Goal: Task Accomplishment & Management: Manage account settings

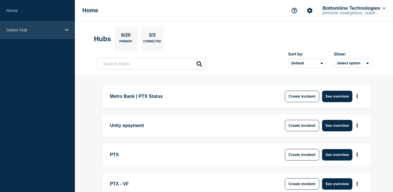
click at [32, 31] on div "Select Hub" at bounding box center [37, 29] width 75 height 17
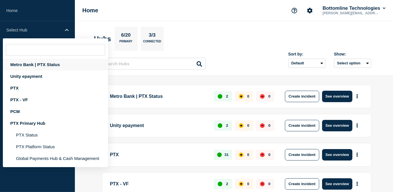
click at [31, 63] on div "Metro Bank | PTX Status" at bounding box center [55, 65] width 105 height 12
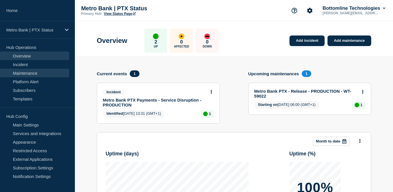
click at [24, 72] on link "Maintenance" at bounding box center [34, 73] width 69 height 9
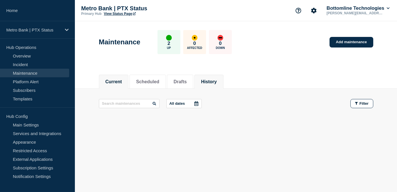
click at [221, 87] on li "History" at bounding box center [208, 82] width 29 height 14
click at [143, 79] on button "Scheduled" at bounding box center [147, 81] width 23 height 5
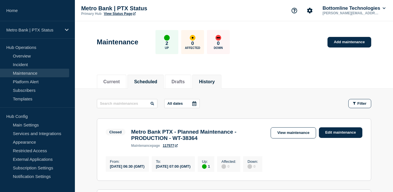
click at [146, 79] on button "Scheduled" at bounding box center [145, 81] width 23 height 5
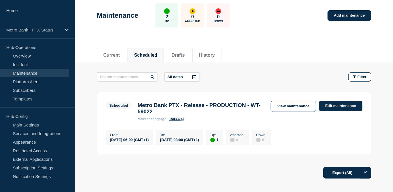
scroll to position [52, 0]
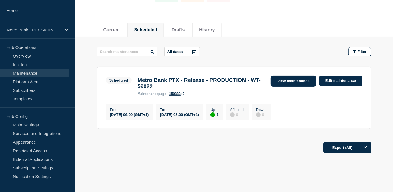
click at [285, 83] on link "View maintenance" at bounding box center [292, 80] width 45 height 11
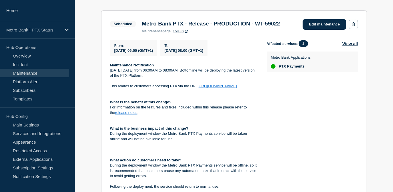
scroll to position [130, 0]
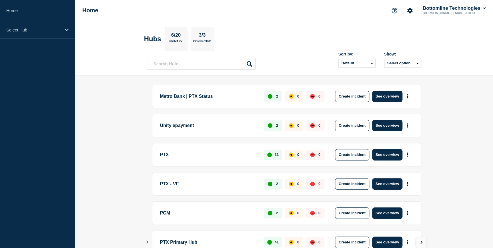
click at [48, 39] on aside "Home Select Hub" at bounding box center [37, 124] width 75 height 248
click at [53, 26] on div "Select Hub" at bounding box center [37, 29] width 75 height 17
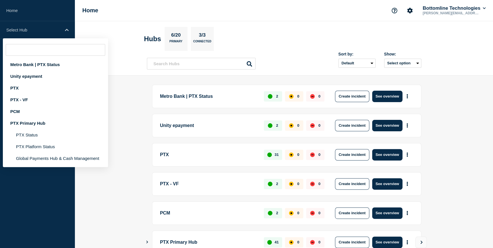
click at [0, 122] on aside "Home Select Hub Metro Bank | PTX Status Unity epayment PTX PTX - VF PCM PTX Pri…" at bounding box center [37, 124] width 75 height 248
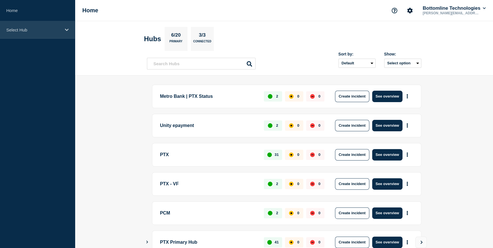
click at [55, 31] on p "Select Hub" at bounding box center [33, 29] width 55 height 5
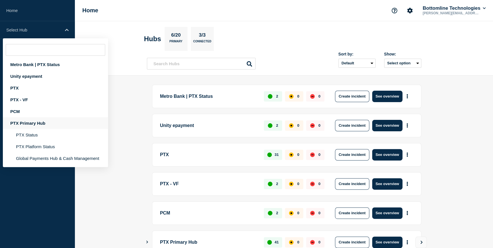
click at [31, 121] on div "PTX Primary Hub" at bounding box center [55, 123] width 105 height 12
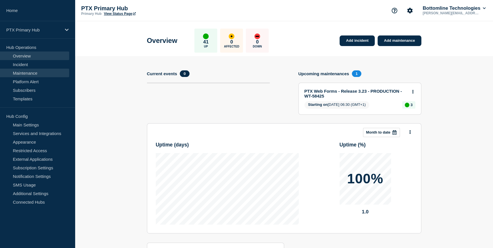
click at [30, 73] on link "Maintenance" at bounding box center [34, 73] width 69 height 9
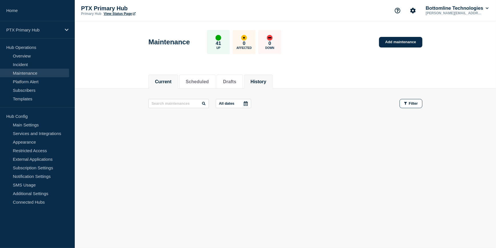
click at [263, 80] on button "History" at bounding box center [259, 81] width 16 height 5
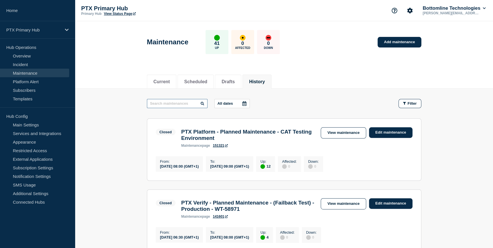
click at [179, 104] on input "text" at bounding box center [177, 103] width 61 height 9
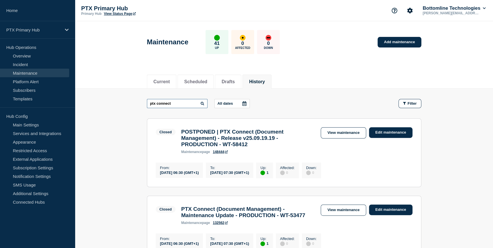
type input "ptx connect"
drag, startPoint x: 290, startPoint y: 139, endPoint x: 257, endPoint y: 139, distance: 32.9
click at [257, 139] on h3 "POSTPONED | PTX Connect (Document Management) - Release v25.09.19.19 - PRODUCTI…" at bounding box center [248, 138] width 134 height 19
click at [339, 134] on link "View maintenance" at bounding box center [342, 132] width 45 height 11
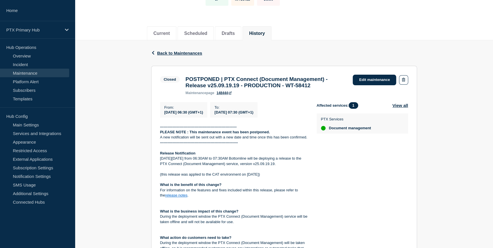
scroll to position [52, 0]
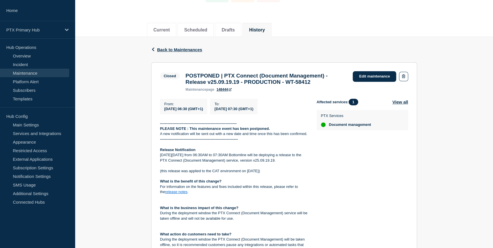
click at [170, 160] on p "On Thursday 9th October from 06:30AM to 07:30AM Bottomline will be deploying a …" at bounding box center [233, 157] width 147 height 11
drag, startPoint x: 168, startPoint y: 158, endPoint x: 194, endPoint y: 159, distance: 26.0
click at [194, 159] on p "On Thursday 9th October from 06:30AM to 07:30AM Bottomline will be deploying a …" at bounding box center [233, 157] width 147 height 11
drag, startPoint x: 194, startPoint y: 159, endPoint x: 282, endPoint y: 147, distance: 89.0
click at [284, 147] on p at bounding box center [233, 144] width 147 height 5
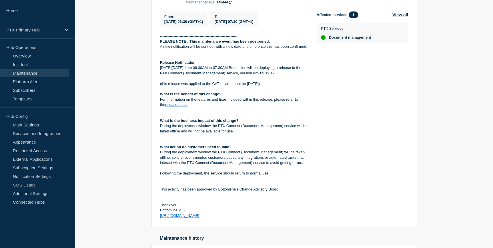
scroll to position [130, 0]
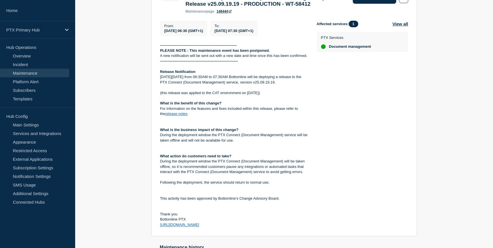
drag, startPoint x: 212, startPoint y: 232, endPoint x: 160, endPoint y: 76, distance: 164.3
click at [160, 76] on section "Closed POSTPONED | PTX Connect (Document Management) - Release v25.09.19.19 - P…" at bounding box center [284, 110] width 266 height 252
copy div "Release Notification On Thursday 9th October from 06:30AM to 07:30AM Bottomline…"
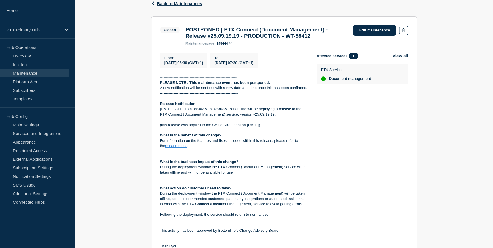
scroll to position [26, 0]
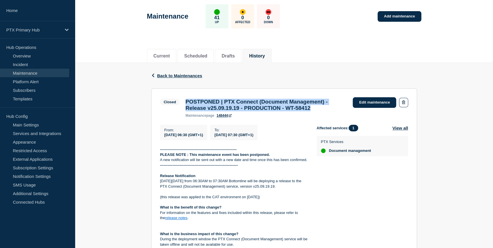
drag, startPoint x: 329, startPoint y: 109, endPoint x: 185, endPoint y: 103, distance: 144.1
click at [185, 103] on div "POSTPONED | PTX Connect (Document Management) - Release v25.09.19.19 - PRODUCTI…" at bounding box center [266, 108] width 167 height 19
copy h3 "POSTPONED | PTX Connect (Document Management) - Release v25.09.19.19 - PRODUCTI…"
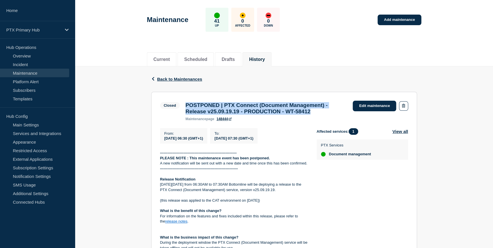
scroll to position [0, 0]
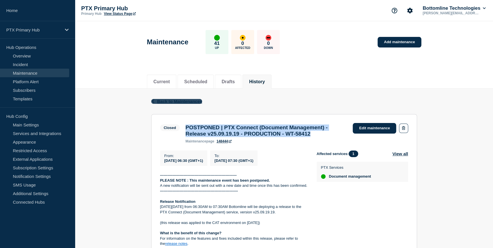
click at [175, 100] on span "Back to Maintenances" at bounding box center [179, 101] width 45 height 5
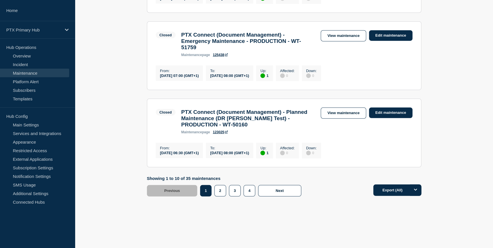
scroll to position [753, 0]
click at [215, 191] on button "2" at bounding box center [220, 190] width 12 height 11
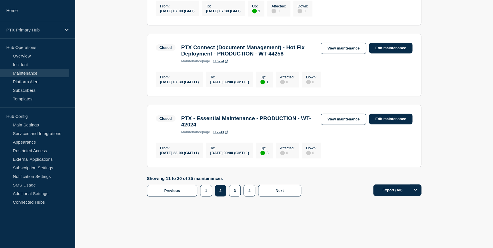
scroll to position [701, 0]
click at [232, 196] on button "3" at bounding box center [235, 190] width 12 height 11
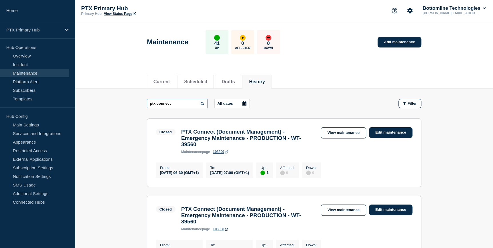
click at [177, 101] on input "ptx connect" at bounding box center [177, 103] width 61 height 9
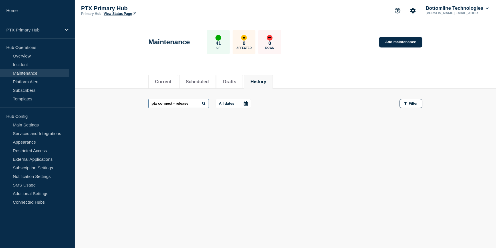
drag, startPoint x: 196, startPoint y: 104, endPoint x: 173, endPoint y: 102, distance: 23.5
click at [173, 102] on input "ptx connect - release" at bounding box center [179, 103] width 61 height 9
type input "ptx connect"
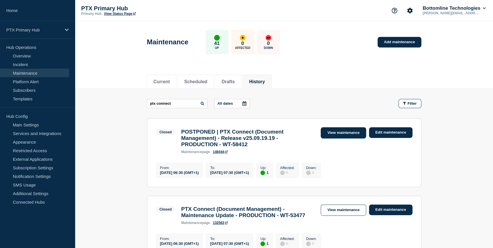
click at [331, 131] on link "View maintenance" at bounding box center [342, 132] width 45 height 11
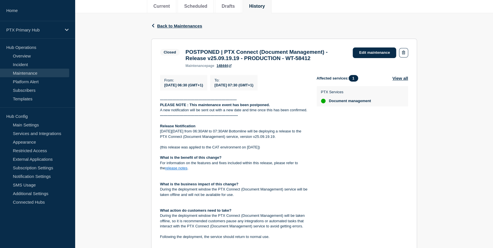
scroll to position [78, 0]
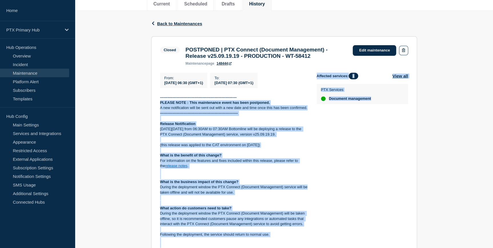
drag, startPoint x: 381, startPoint y: 103, endPoint x: 313, endPoint y: 99, distance: 68.1
click at [313, 99] on div "From : 2025-10-09 06:30 (GMT+1) To : 2025-10-09 07:30 (GMT+1) -----------------…" at bounding box center [284, 176] width 248 height 207
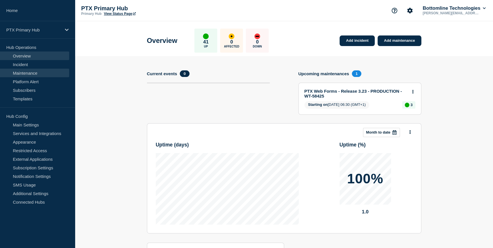
click at [25, 73] on link "Maintenance" at bounding box center [34, 73] width 69 height 9
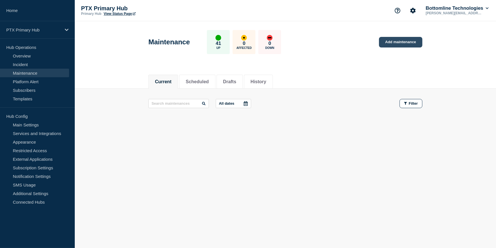
click at [395, 44] on link "Add maintenance" at bounding box center [400, 42] width 43 height 11
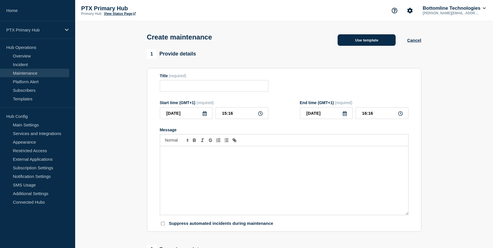
click at [372, 44] on button "Use template" at bounding box center [366, 39] width 58 height 11
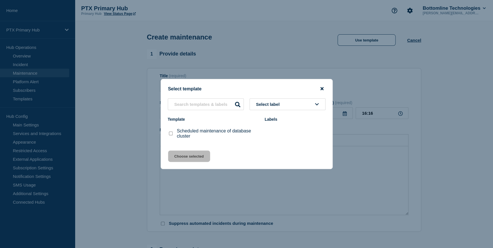
click at [321, 89] on icon "close button" at bounding box center [321, 88] width 3 height 5
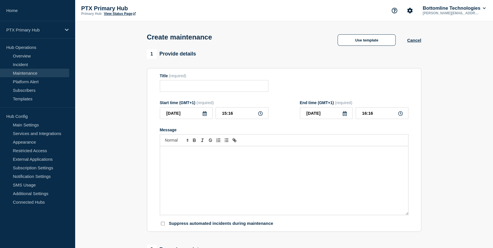
click at [184, 149] on div "Message" at bounding box center [284, 180] width 248 height 69
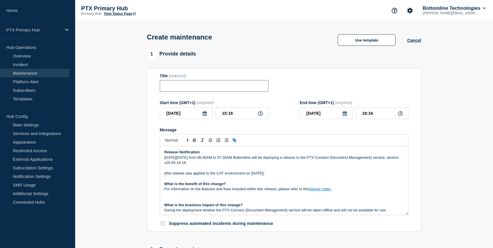
click at [203, 85] on input "Title" at bounding box center [214, 86] width 109 height 12
paste input "POSTPONED | PTX Connect (Document Management) - Release v25.09.19.19 - PRODUCTI…"
drag, startPoint x: 188, startPoint y: 88, endPoint x: 71, endPoint y: 88, distance: 116.8
click at [71, 88] on div "Home PTX Primary Hub Hub Operations Overview Incident Maintenance Platform Aler…" at bounding box center [246, 248] width 493 height 497
click at [198, 89] on input "POSTPONED | PTX Connect (Document Management) - Release v25.09.19.19 - PRODUCTI…" at bounding box center [214, 86] width 109 height 12
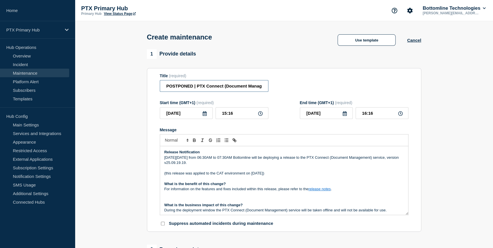
drag, startPoint x: 197, startPoint y: 86, endPoint x: 108, endPoint y: 92, distance: 89.3
click at [108, 92] on section "1 Provide details Title (required) POSTPONED | PTX Connect (Document Management…" at bounding box center [284, 247] width 418 height 396
drag, startPoint x: 206, startPoint y: 89, endPoint x: 265, endPoint y: 86, distance: 58.9
click at [265, 86] on input "PTX Connect (Document Management) - Release v25.09.19.19 - PRODUCTION - WT-58412" at bounding box center [214, 86] width 109 height 12
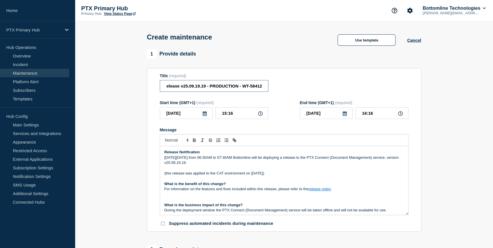
click at [180, 89] on input "PTX Connect (Document Management) - Release v25.09.19.19 - PRODUCTION - WT-58412" at bounding box center [214, 86] width 109 height 12
click at [212, 83] on input "PTX Connect (Document Management) - Release v25.09.19.19 - PRODUCTION - WT-58412" at bounding box center [214, 86] width 109 height 12
drag, startPoint x: 208, startPoint y: 87, endPoint x: 130, endPoint y: 87, distance: 78.0
click at [130, 87] on section "1 Provide details Title (required) PTX Connect (Document Management) - Release …" at bounding box center [284, 247] width 418 height 396
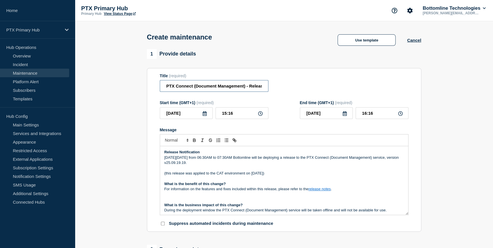
click at [240, 90] on input "PTX Connect (Document Management) - Release v25.09.19.19 - PRODUCTION - WT-58412" at bounding box center [214, 86] width 109 height 12
drag, startPoint x: 246, startPoint y: 88, endPoint x: 274, endPoint y: 90, distance: 28.6
click at [274, 90] on div "Title (required) PTX Connect (Document Management) - Release v25.09.19.19 - PRO…" at bounding box center [284, 82] width 248 height 19
click at [210, 86] on input "PTX Connect (Document Management) - Release v25.09.19.19 - PRODUCTION - WT-58412" at bounding box center [214, 86] width 109 height 12
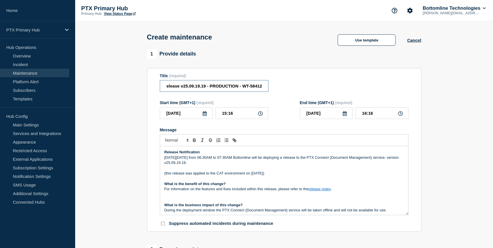
click at [203, 86] on input "PTX Connect (Document Management) - Release v25.09.19.19 - PRODUCTION - WT-58412" at bounding box center [214, 86] width 109 height 12
drag, startPoint x: 205, startPoint y: 86, endPoint x: 168, endPoint y: 89, distance: 36.9
click at [168, 89] on input "PTX Connect (Document Management) - Release v25.09.19.19 - PRODUCTION - WT-58412" at bounding box center [214, 86] width 109 height 12
click at [207, 88] on input "PTX Connect (Document Management) - Release v25.09.19.19 - PRODUCTION - WT-58412" at bounding box center [214, 86] width 109 height 12
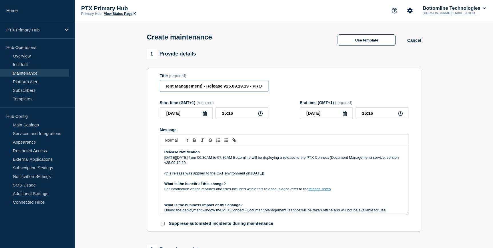
drag, startPoint x: 205, startPoint y: 88, endPoint x: 248, endPoint y: 86, distance: 43.2
click at [248, 86] on input "PTX Connect (Document Management) - Release v25.09.19.19 - PRODUCTION - WT-58412" at bounding box center [214, 86] width 109 height 12
type input "PTX Connect (Document Management) - Release v25.09.19.19 - PRODUCTION - WT-58412"
click at [271, 175] on p "(this release was applied to the CAT environment on 1st October)" at bounding box center [283, 173] width 239 height 5
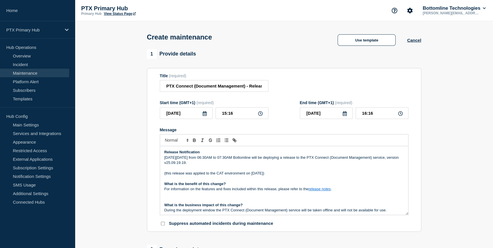
click at [270, 175] on p "(this release was applied to the CAT environment on 1st October)" at bounding box center [283, 173] width 239 height 5
click at [270, 174] on p "(this release was applied to the CAT environment on 1st October)" at bounding box center [283, 173] width 239 height 5
click at [270, 173] on p "(this release was applied to the CAT environment on 1st October)" at bounding box center [283, 173] width 239 height 5
click at [186, 173] on p "(this release was applied to the CAT environment on 1st October)" at bounding box center [283, 173] width 239 height 5
drag, startPoint x: 276, startPoint y: 174, endPoint x: 157, endPoint y: 173, distance: 119.1
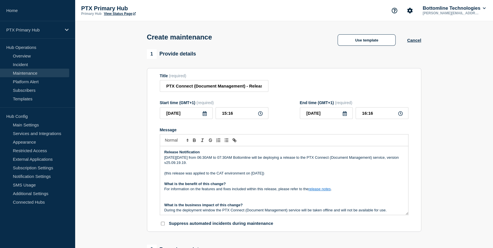
click at [157, 173] on section "Title (required) PTX Connect (Document Management) - Release v25.09.19.19 - PRO…" at bounding box center [284, 150] width 274 height 164
click at [219, 173] on p "(this release was applied to the CAT environment on 1st October)" at bounding box center [283, 173] width 239 height 5
click at [180, 175] on p "(this release was applied to the CAT environment on 1st October)" at bounding box center [283, 173] width 239 height 5
drag, startPoint x: 270, startPoint y: 174, endPoint x: 251, endPoint y: 176, distance: 18.9
click at [251, 176] on p "(this release was applied to the CAT environment on 1st October)" at bounding box center [283, 173] width 239 height 5
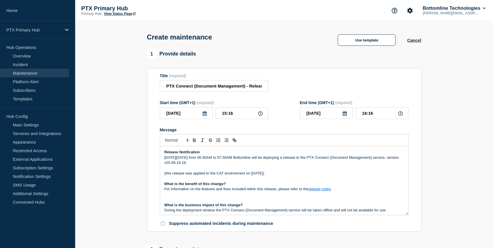
click at [189, 157] on p "On Thursday 9th October from 06:30AM to 07:30AM Bottomline will be deploying a …" at bounding box center [283, 160] width 239 height 11
click at [186, 158] on p "On Thursday th October from 06:30AM to 07:30AM Bottomline will be deploying a r…" at bounding box center [283, 160] width 239 height 11
click at [200, 113] on input "[DATE]" at bounding box center [186, 113] width 53 height 12
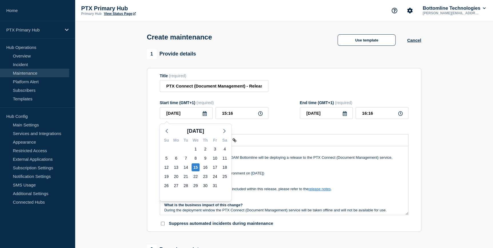
click at [203, 113] on icon at bounding box center [205, 113] width 4 height 5
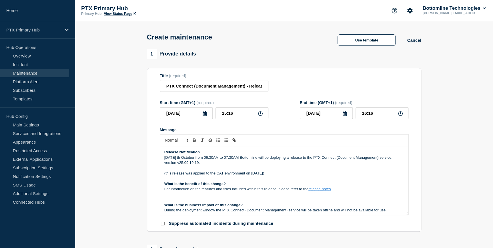
click at [206, 116] on icon at bounding box center [205, 113] width 4 height 5
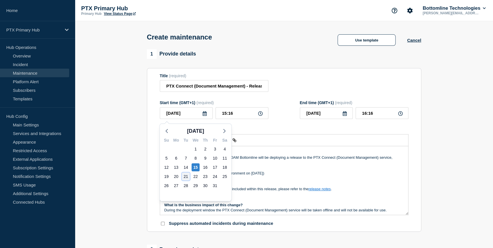
click at [183, 177] on div "21" at bounding box center [186, 176] width 8 height 8
type input "2025-10-21"
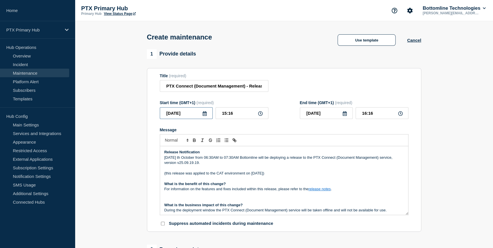
click at [201, 115] on input "2025-10-21" at bounding box center [186, 113] width 53 height 12
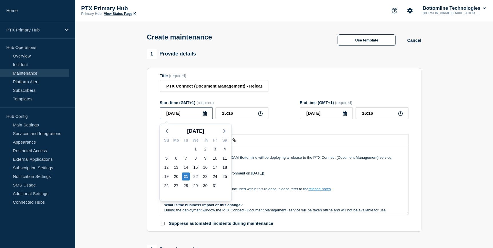
click at [204, 111] on input "2025-10-21" at bounding box center [186, 113] width 53 height 12
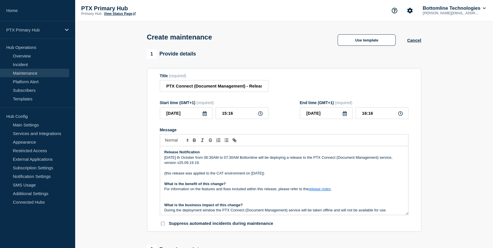
click at [205, 114] on icon at bounding box center [204, 113] width 5 height 5
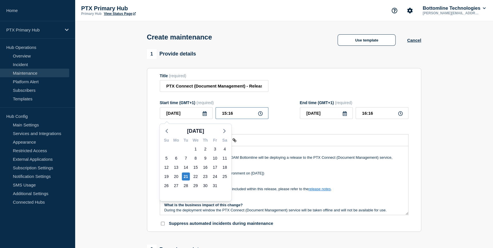
drag, startPoint x: 240, startPoint y: 117, endPoint x: 200, endPoint y: 117, distance: 40.0
click at [200, 117] on div "2025-10-21 Oct 2025 Su Mo Tu We Th Fr Sa 28 29 30 1 2 3 4 5 6 7 8 9 10 11 12 13…" at bounding box center [214, 113] width 109 height 12
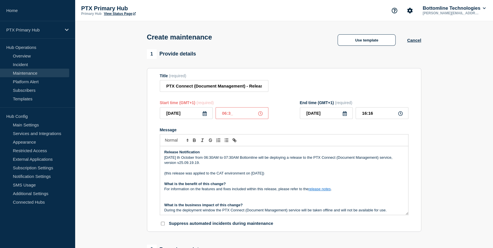
type input "06:30"
type input "07:30"
click at [374, 114] on input "07:30" at bounding box center [381, 113] width 53 height 12
drag, startPoint x: 374, startPoint y: 114, endPoint x: 356, endPoint y: 114, distance: 18.0
click at [356, 114] on input "07:30" at bounding box center [381, 113] width 53 height 12
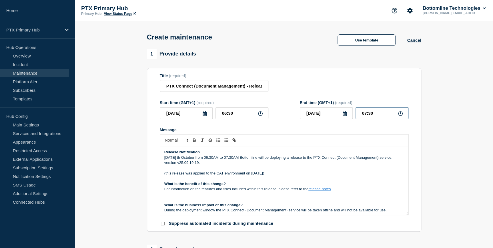
click at [376, 116] on input "07:30" at bounding box center [381, 113] width 53 height 12
drag, startPoint x: 376, startPoint y: 116, endPoint x: 322, endPoint y: 116, distance: 54.0
click at [322, 116] on div "2025-10-21 07:30" at bounding box center [354, 113] width 109 height 12
click at [244, 117] on input "06:30" at bounding box center [241, 113] width 53 height 12
drag, startPoint x: 238, startPoint y: 116, endPoint x: 203, endPoint y: 116, distance: 35.1
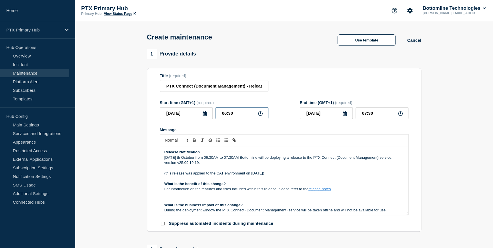
click at [204, 115] on div "2025-10-21 06:30" at bounding box center [214, 113] width 109 height 12
click at [239, 113] on input "06:30" at bounding box center [241, 113] width 53 height 12
click at [385, 114] on input "07:30" at bounding box center [381, 113] width 53 height 12
click at [292, 92] on div "Title (required) PTX Connect (Document Management) - Release v25.09.19.19 - PRO…" at bounding box center [284, 82] width 248 height 19
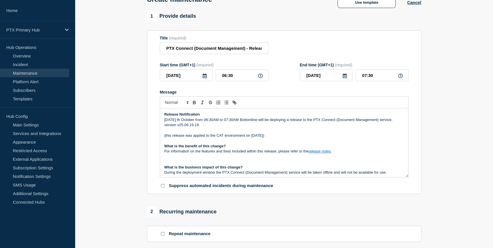
scroll to position [52, 0]
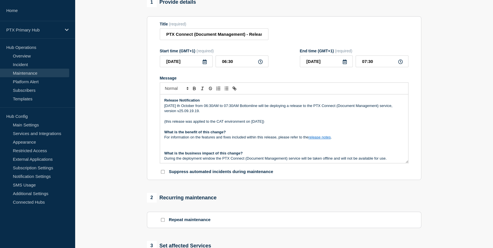
click at [187, 106] on p "On Tuesday th October from 06:30AM to 07:30AM Bottomline will be deploying a re…" at bounding box center [283, 108] width 239 height 11
drag, startPoint x: 250, startPoint y: 36, endPoint x: 346, endPoint y: 33, distance: 95.4
click at [346, 33] on div "Title (required) PTX Connect (Document Management) - Release v25.09.19.19 - PRO…" at bounding box center [284, 31] width 248 height 19
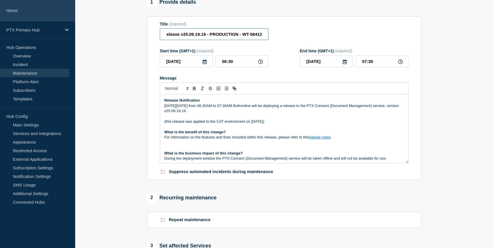
scroll to position [0, 0]
click at [259, 33] on input "PTX Connect (Document Management) - Release v25.09.19.19 - PRODUCTION - WT-58412" at bounding box center [214, 34] width 109 height 12
drag, startPoint x: 259, startPoint y: 33, endPoint x: 287, endPoint y: 34, distance: 28.0
click at [288, 32] on div "Title (required) PTX Connect (Document Management) - Release v25.09.19.19 - PRO…" at bounding box center [284, 31] width 248 height 19
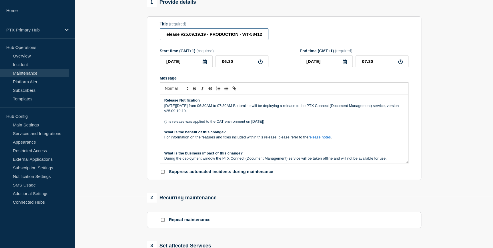
click at [242, 39] on input "PTX Connect (Document Management) - Release v25.09.19.19 - PRODUCTION - WT-58412" at bounding box center [214, 34] width 109 height 12
drag, startPoint x: 278, startPoint y: 123, endPoint x: 156, endPoint y: 123, distance: 122.8
click at [156, 123] on section "Title (required) PTX Connect (Document Management) - Release v25.09.19.19 - PRO…" at bounding box center [284, 98] width 274 height 164
click at [203, 121] on p "(this release was applied to the CAT environment on 1st October)" at bounding box center [283, 121] width 239 height 5
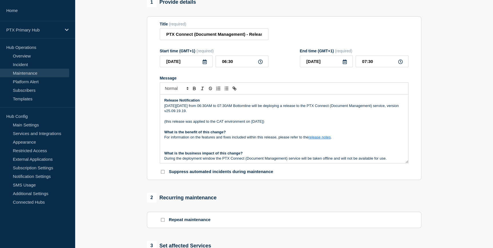
click at [271, 123] on p "(this release was applied to the CAT environment on 1st October)" at bounding box center [283, 121] width 239 height 5
drag, startPoint x: 270, startPoint y: 122, endPoint x: 186, endPoint y: 125, distance: 83.8
click at [186, 124] on p "(this release was applied to the CAT environment on 1st October)" at bounding box center [283, 121] width 239 height 5
click at [258, 123] on p "(this release is being applied to the CAT environment on 1st October)" at bounding box center [283, 121] width 239 height 5
click at [300, 123] on p "(this release is being applied to the CAT environment on Thursday 16th October)" at bounding box center [283, 121] width 239 height 5
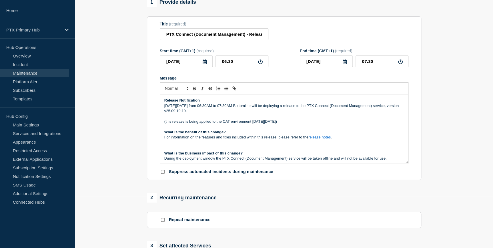
click at [315, 139] on link "release notes" at bounding box center [319, 137] width 22 height 4
click at [326, 149] on link "https://bottomline-ptx.readme.io/docs/connect-25091919" at bounding box center [306, 147] width 39 height 7
click at [330, 139] on link "release notes" at bounding box center [319, 137] width 22 height 4
click at [324, 138] on link "release notes" at bounding box center [319, 137] width 22 height 4
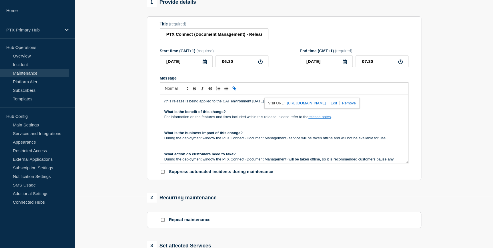
scroll to position [52, 0]
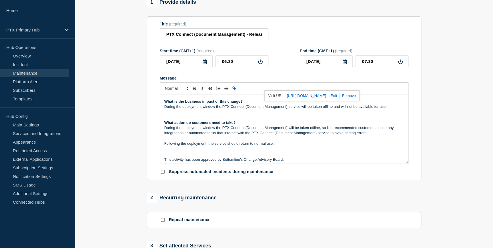
click at [205, 129] on p "During the deployment window the PTX Connect (Document Management) will be take…" at bounding box center [283, 130] width 239 height 11
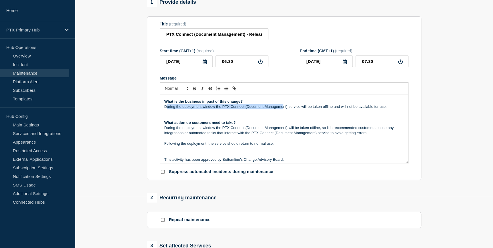
drag, startPoint x: 166, startPoint y: 107, endPoint x: 284, endPoint y: 107, distance: 118.0
click at [284, 107] on p "During the deployment window the PTX Connect (Document Management) service will…" at bounding box center [283, 106] width 239 height 5
click at [211, 108] on p "During the deployment window the PTX Connect (Document Management) service will…" at bounding box center [283, 106] width 239 height 5
drag, startPoint x: 185, startPoint y: 107, endPoint x: 384, endPoint y: 111, distance: 198.8
click at [384, 111] on div "Release Notification On Tuesday the 21st October from 06:30AM to 07:30AM Bottom…" at bounding box center [284, 128] width 248 height 69
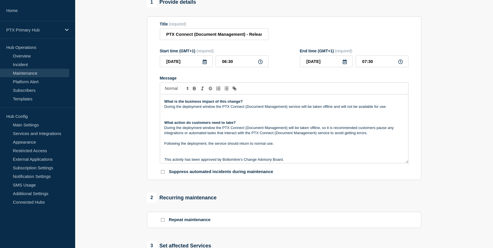
click at [169, 131] on p "During the deployment window the PTX Connect (Document Management) will be take…" at bounding box center [283, 130] width 239 height 11
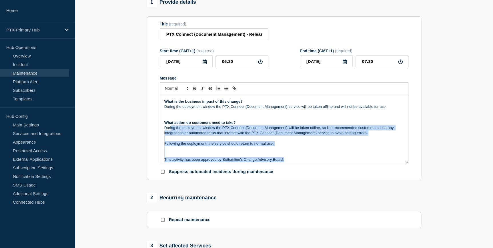
scroll to position [80, 0]
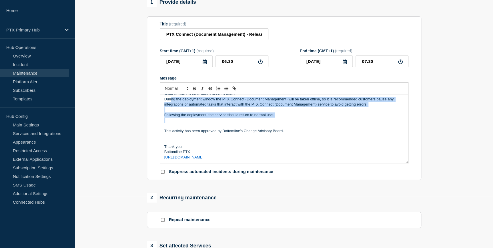
drag, startPoint x: 171, startPoint y: 129, endPoint x: 299, endPoint y: 119, distance: 128.3
click at [299, 119] on div "Release Notification On Tuesday the 21st October from 06:30AM to 07:30AM Bottom…" at bounding box center [284, 128] width 248 height 69
click at [277, 117] on p "Following the deployment, the service should return to normal use." at bounding box center [283, 114] width 239 height 5
drag, startPoint x: 277, startPoint y: 117, endPoint x: 164, endPoint y: 102, distance: 114.2
click at [164, 102] on div "Release Notification On Tuesday the 21st October from 06:30AM to 07:30AM Bottom…" at bounding box center [284, 128] width 248 height 69
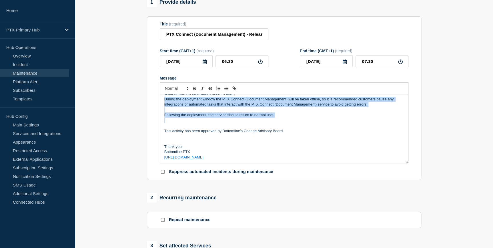
click at [312, 111] on p "Message" at bounding box center [283, 109] width 239 height 5
drag, startPoint x: 294, startPoint y: 116, endPoint x: 165, endPoint y: 101, distance: 130.3
click at [165, 101] on div "Release Notification On Tuesday the 21st October from 06:30AM to 07:30AM Bottom…" at bounding box center [284, 128] width 248 height 69
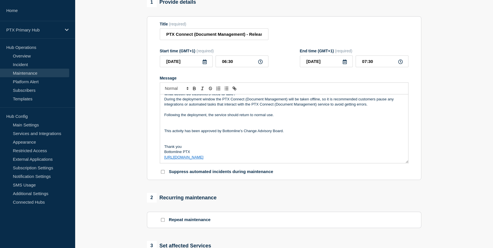
click at [225, 136] on p "Message" at bounding box center [283, 135] width 239 height 5
drag, startPoint x: 166, startPoint y: 131, endPoint x: 291, endPoint y: 136, distance: 125.2
click at [291, 136] on div "Release Notification On Tuesday the 21st October from 06:30AM to 07:30AM Bottom…" at bounding box center [284, 128] width 248 height 69
click at [284, 132] on p "This activity has been approved by Bottomline’s Change Advisory Board." at bounding box center [283, 130] width 239 height 5
drag, startPoint x: 270, startPoint y: 129, endPoint x: 165, endPoint y: 133, distance: 105.8
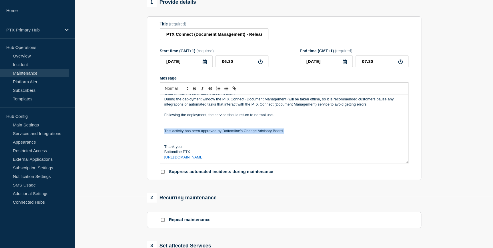
click at [165, 133] on p "This activity has been approved by Bottomline’s Change Advisory Board." at bounding box center [283, 130] width 239 height 5
click at [289, 131] on p "This activity has been approved by Bottomline’s Change Advisory Board." at bounding box center [283, 130] width 239 height 5
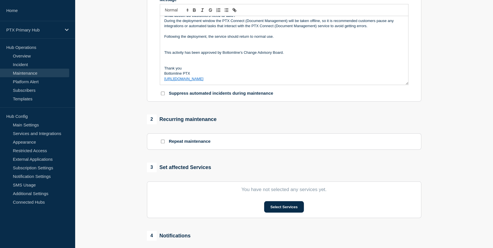
scroll to position [182, 0]
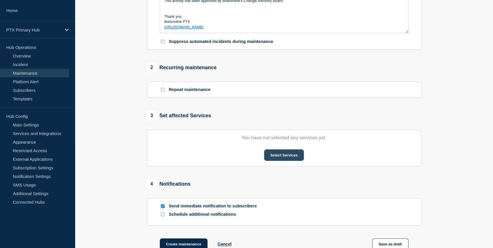
click at [283, 156] on button "Select Services" at bounding box center [284, 154] width 40 height 11
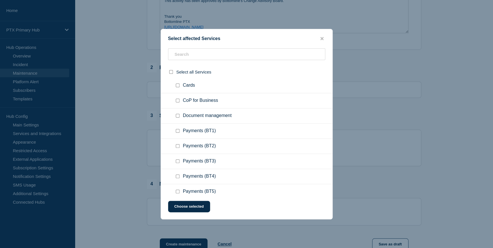
scroll to position [234, 0]
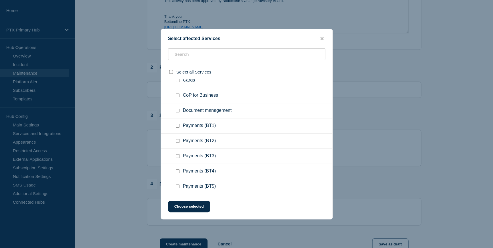
click at [178, 112] on input "Document management checkbox" at bounding box center [178, 111] width 4 height 4
checkbox input "true"
click at [202, 205] on button "Choose selected" at bounding box center [189, 206] width 42 height 11
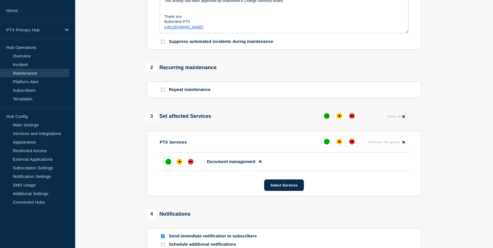
click at [167, 164] on div "up" at bounding box center [168, 162] width 6 height 6
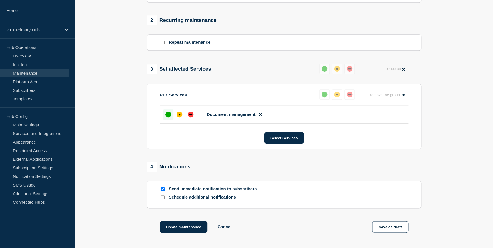
scroll to position [280, 0]
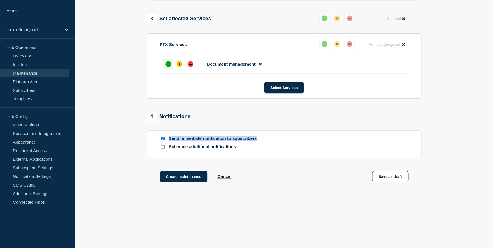
drag, startPoint x: 280, startPoint y: 138, endPoint x: 135, endPoint y: 137, distance: 145.1
drag, startPoint x: 135, startPoint y: 137, endPoint x: 127, endPoint y: 170, distance: 34.3
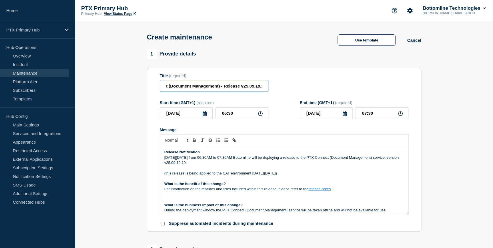
scroll to position [0, 86]
drag, startPoint x: 185, startPoint y: 86, endPoint x: 283, endPoint y: 91, distance: 98.9
click at [283, 91] on div "Title (required) PTX Connect (Document Management) - Release v25.09.19.19 - PRO…" at bounding box center [284, 82] width 248 height 19
click at [282, 89] on div "Title (required) PTX Connect (Document Management) - Release v25.09.19.19 - PRO…" at bounding box center [284, 82] width 248 height 19
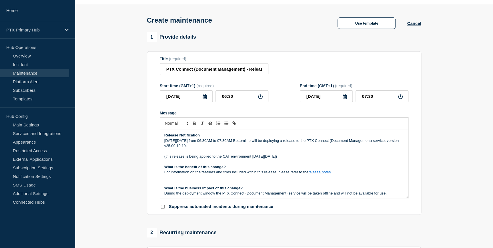
scroll to position [26, 0]
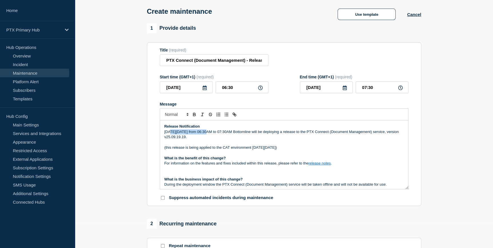
drag, startPoint x: 171, startPoint y: 134, endPoint x: 207, endPoint y: 126, distance: 37.4
click at [206, 134] on p "On Tuesday the 21st October from 06:30AM to 07:30AM Bottomline will be deployin…" at bounding box center [283, 134] width 239 height 11
click at [325, 103] on form "Title (required) PTX Connect (Document Management) - Release v25.09.19.19 - PRO…" at bounding box center [284, 124] width 248 height 153
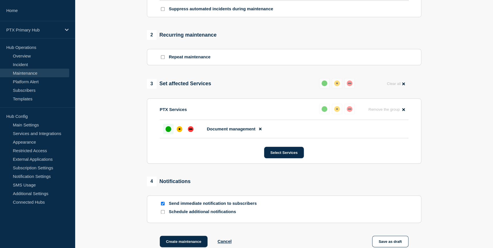
scroll to position [280, 0]
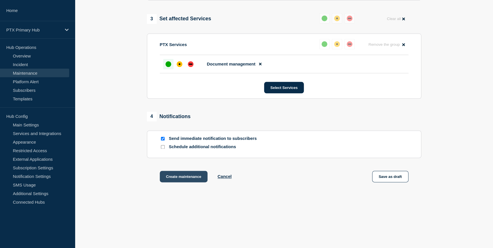
click at [186, 180] on button "Create maintenance" at bounding box center [184, 176] width 48 height 11
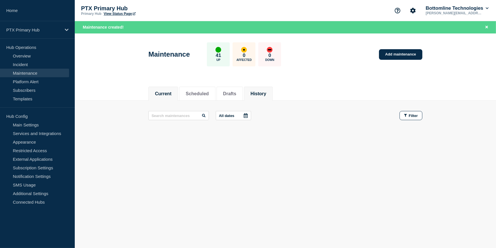
click at [272, 99] on li "History" at bounding box center [258, 94] width 29 height 14
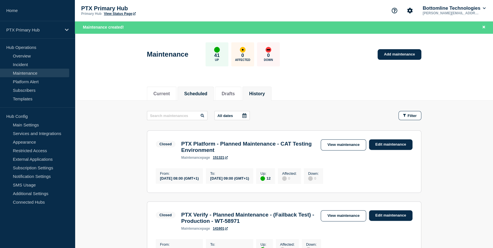
click at [207, 93] on button "Scheduled" at bounding box center [195, 93] width 23 height 5
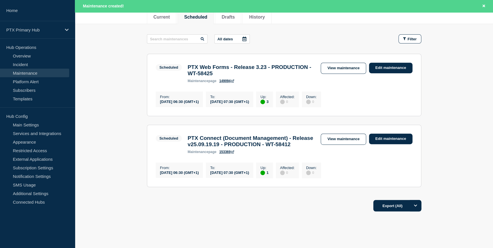
scroll to position [78, 0]
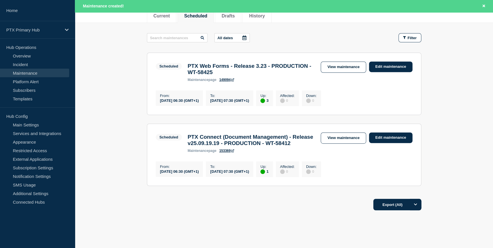
drag, startPoint x: 406, startPoint y: 189, endPoint x: 147, endPoint y: 125, distance: 266.3
click at [147, 125] on ul "Scheduled 3 Up PTX Web Forms - Release 3.23 - PRODUCTION - WT-58425 From 2025-1…" at bounding box center [284, 119] width 274 height 133
click at [372, 166] on section "Scheduled PTX Connect (Document Management) - Release v25.09.19.19 - PRODUCTION…" at bounding box center [284, 154] width 274 height 62
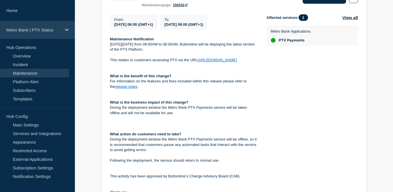
click at [46, 30] on p "Metro Bank | PTX Status" at bounding box center [33, 29] width 55 height 5
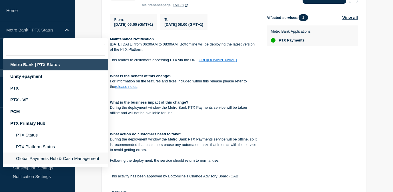
click at [38, 157] on li "Global Payments Hub & Cash Management" at bounding box center [55, 158] width 105 height 12
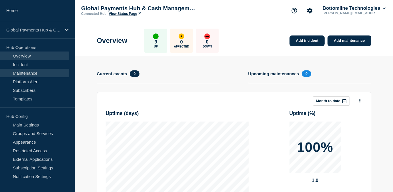
click at [42, 71] on link "Maintenance" at bounding box center [34, 73] width 69 height 9
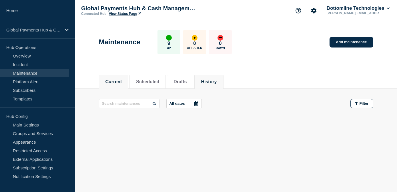
click at [217, 82] on button "History" at bounding box center [209, 81] width 16 height 5
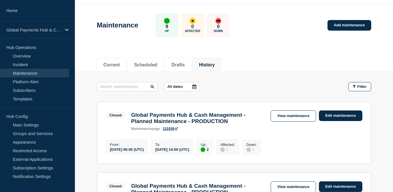
scroll to position [26, 0]
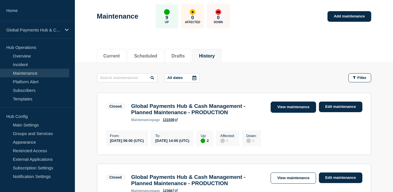
click at [284, 107] on link "View maintenance" at bounding box center [292, 106] width 45 height 11
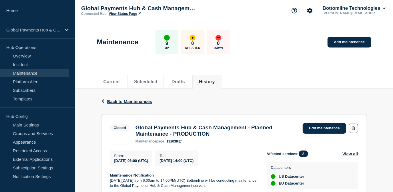
click at [181, 142] on link "131039" at bounding box center [174, 141] width 15 height 4
click at [312, 9] on button "Account settings" at bounding box center [310, 11] width 12 height 12
click at [301, 34] on link "Team Members" at bounding box center [309, 33] width 29 height 5
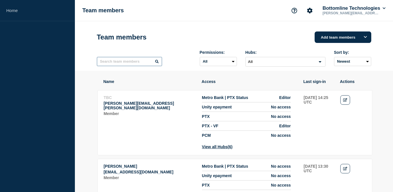
click at [128, 64] on input "text" at bounding box center [129, 61] width 65 height 9
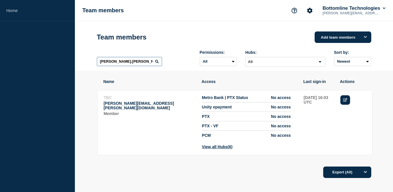
type input "joe.partridge"
click at [345, 103] on link "Edit" at bounding box center [345, 99] width 10 height 9
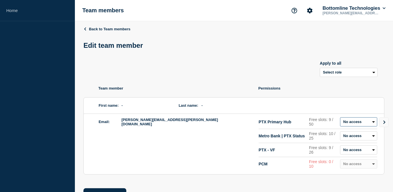
click at [352, 125] on select "Admin Manager Editor Draft Editor No access" at bounding box center [358, 121] width 37 height 9
select select "2"
click at [340, 118] on select "Admin Manager Editor Draft Editor No access" at bounding box center [358, 121] width 37 height 9
click at [350, 140] on select "Admin Manager Editor Draft Editor No access" at bounding box center [358, 135] width 37 height 9
select select "2"
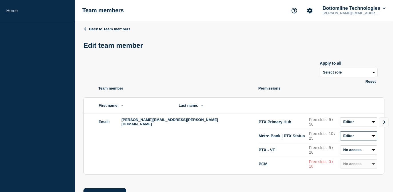
click at [340, 132] on select "Admin Manager Editor Draft Editor No access" at bounding box center [358, 135] width 37 height 9
click at [352, 152] on select "Admin Manager Editor Draft Editor No access" at bounding box center [358, 149] width 37 height 9
select select "2"
click at [340, 146] on select "Admin Manager Editor Draft Editor No access" at bounding box center [358, 149] width 37 height 9
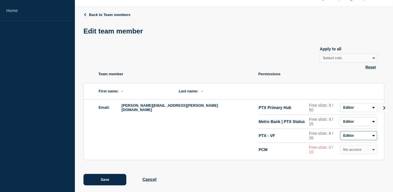
scroll to position [22, 0]
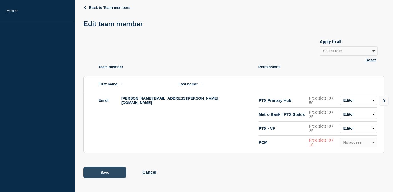
click at [114, 172] on button "Save" at bounding box center [104, 172] width 43 height 11
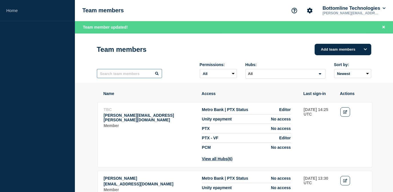
click at [127, 78] on input "text" at bounding box center [129, 73] width 65 height 9
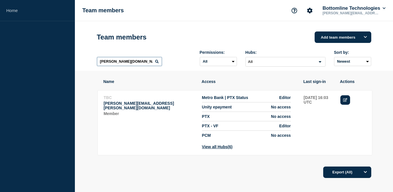
type input "joe.pa"
click at [343, 99] on icon "Edit" at bounding box center [345, 100] width 4 height 4
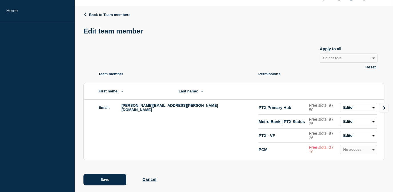
scroll to position [22, 0]
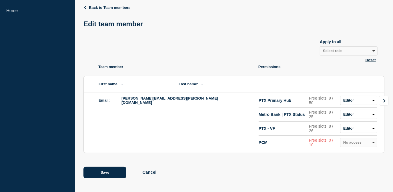
click at [385, 103] on link "Go to Connected Hubs" at bounding box center [384, 101] width 10 height 10
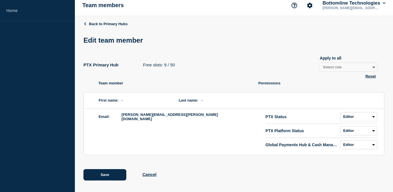
scroll to position [8, 0]
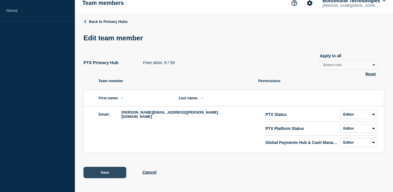
click at [101, 169] on button "Save" at bounding box center [104, 172] width 43 height 11
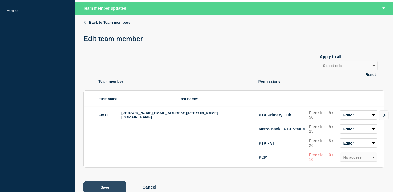
scroll to position [34, 0]
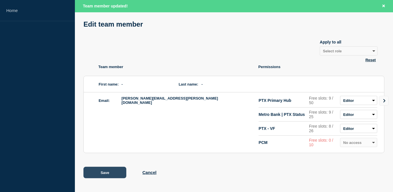
click at [105, 174] on button "Save" at bounding box center [104, 172] width 43 height 11
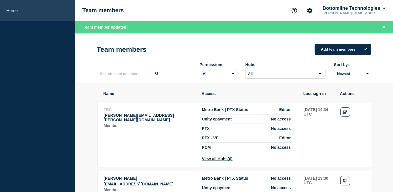
click at [60, 9] on link "Home" at bounding box center [37, 10] width 75 height 21
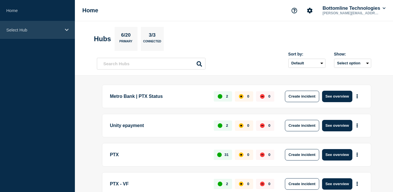
click at [44, 35] on div "Select Hub" at bounding box center [37, 29] width 75 height 17
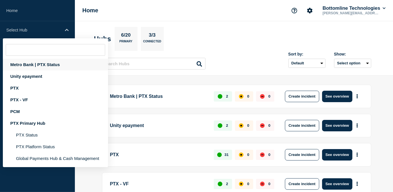
click at [35, 66] on div "Metro Bank | PTX Status" at bounding box center [55, 65] width 105 height 12
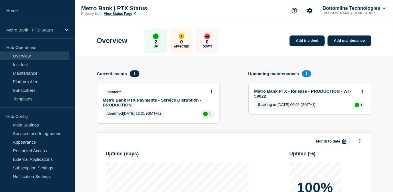
click at [211, 90] on body "Home Metro Bank | PTX Status Hub Operations Overview Incident Maintenance Platf…" at bounding box center [196, 96] width 393 height 192
click at [212, 90] on button at bounding box center [211, 91] width 5 height 5
click at [212, 92] on button at bounding box center [211, 91] width 5 height 5
click at [209, 90] on button at bounding box center [211, 91] width 5 height 5
click at [208, 113] on link "Update incident" at bounding box center [211, 113] width 28 height 5
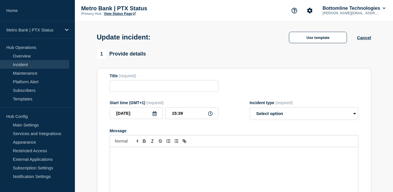
type input "Metro Bank PTX Payments - Service Disruption - PRODUCTION"
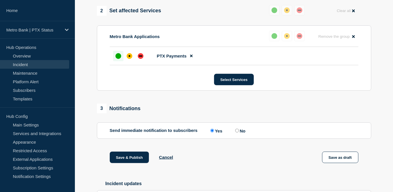
scroll to position [281, 0]
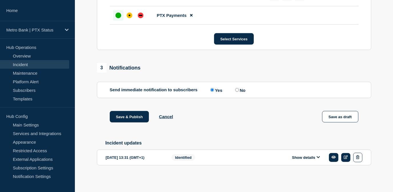
click at [297, 155] on button "Show details" at bounding box center [305, 157] width 31 height 5
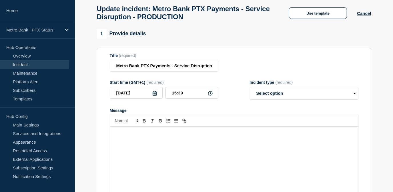
scroll to position [0, 0]
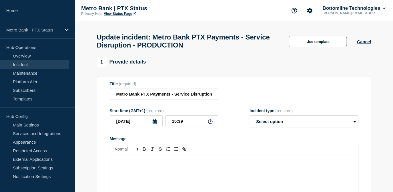
click at [27, 67] on link "Incident" at bounding box center [34, 64] width 69 height 9
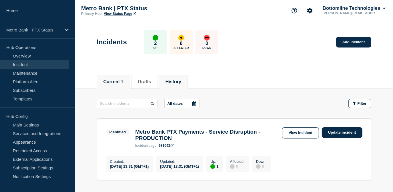
click at [173, 81] on button "History" at bounding box center [173, 81] width 16 height 5
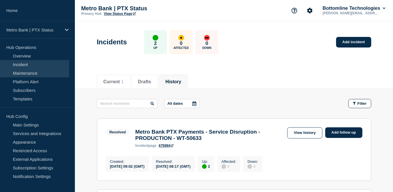
click at [37, 69] on link "Maintenance" at bounding box center [34, 73] width 69 height 9
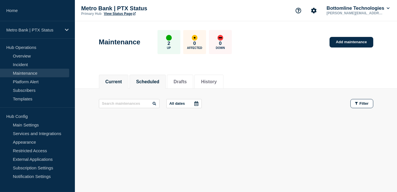
click at [151, 84] on li "Scheduled" at bounding box center [147, 82] width 36 height 14
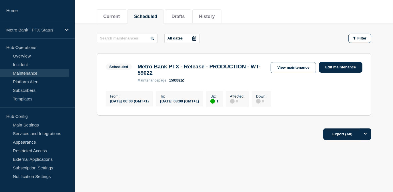
scroll to position [68, 0]
click at [282, 67] on link "View maintenance" at bounding box center [292, 67] width 45 height 11
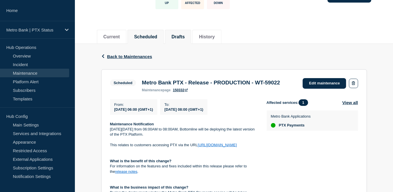
scroll to position [42, 0]
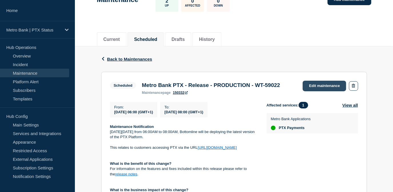
click at [314, 83] on link "Edit maintenance" at bounding box center [323, 86] width 43 height 11
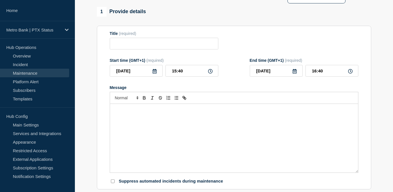
type input "Metro Bank PTX - Release - PRODUCTION - WT-59022"
type input "2025-10-18"
type input "06:00"
type input "2025-10-18"
type input "08:00"
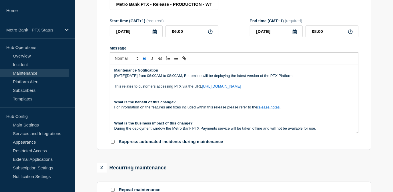
scroll to position [94, 0]
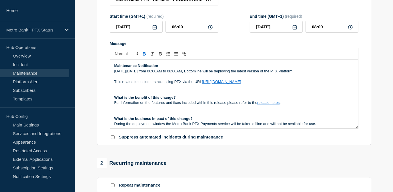
click at [115, 68] on strong "Maintenance Notification" at bounding box center [136, 65] width 44 height 4
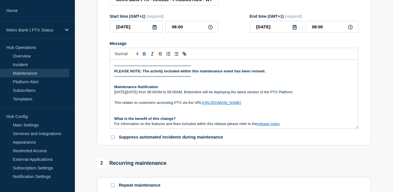
click at [273, 74] on p "PLEASE NOTE: The activity included within this maintenance event has been revis…" at bounding box center [233, 71] width 239 height 5
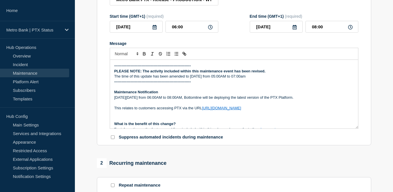
click at [170, 100] on p "On Saturday 18th October from 06:00AM to 08:00AM, Bottomline will be deploying …" at bounding box center [233, 97] width 239 height 5
click at [189, 99] on p "On Saturday 18th October from 05:00AM to 08:00AM, Bottomline will be deploying …" at bounding box center [233, 97] width 239 height 5
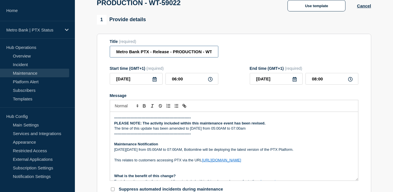
scroll to position [0, 13]
drag, startPoint x: 198, startPoint y: 54, endPoint x: 242, endPoint y: 56, distance: 44.3
click at [242, 56] on div "Title (required) Metro Bank PTX - Release - PRODUCTION - WT-59022" at bounding box center [234, 48] width 248 height 19
click at [215, 54] on input "Metro Bank PTX - Release - PRODUCTION - WT-59022" at bounding box center [164, 52] width 109 height 12
drag, startPoint x: 214, startPoint y: 54, endPoint x: 191, endPoint y: 57, distance: 22.5
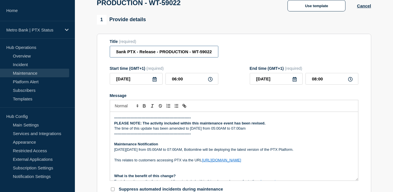
click at [191, 57] on input "Metro Bank PTX - Release - PRODUCTION - WT-59022" at bounding box center [164, 52] width 109 height 12
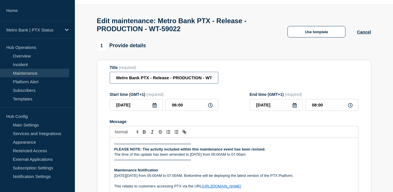
scroll to position [42, 0]
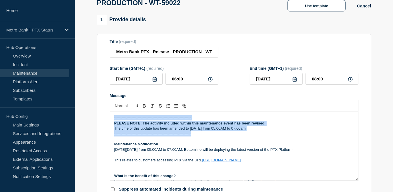
drag, startPoint x: 213, startPoint y: 135, endPoint x: 112, endPoint y: 121, distance: 102.2
click at [112, 121] on div "-------------------------------------------------------------- PLEASE NOTE: The…" at bounding box center [234, 146] width 248 height 69
copy div "-------------------------------------------------------------- PLEASE NOTE: The…"
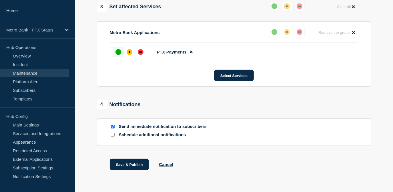
scroll to position [318, 0]
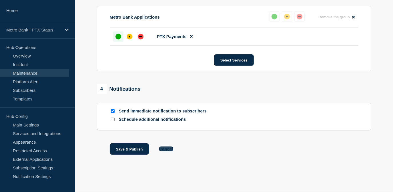
click at [164, 148] on button "Cancel" at bounding box center [166, 148] width 14 height 5
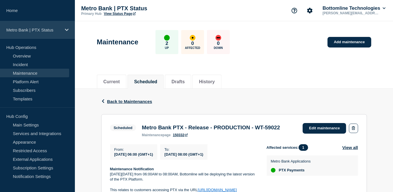
click at [48, 31] on p "Metro Bank | PTX Status" at bounding box center [33, 29] width 55 height 5
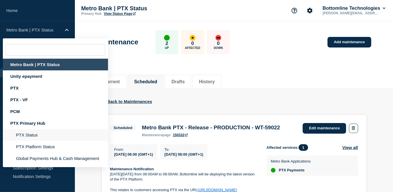
click at [25, 131] on li "PTX Status" at bounding box center [55, 135] width 105 height 12
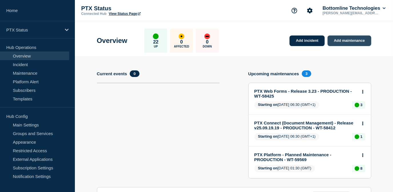
click at [340, 40] on link "Add maintenance" at bounding box center [348, 40] width 43 height 11
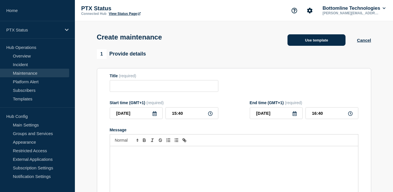
click at [315, 43] on button "Use template" at bounding box center [316, 39] width 58 height 11
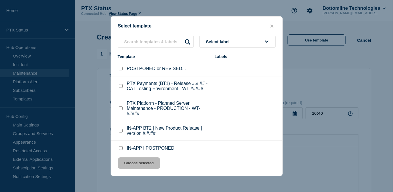
click at [155, 71] on p "POSTPONED or REVISED..." at bounding box center [156, 68] width 59 height 5
click at [118, 69] on div at bounding box center [121, 69] width 6 height 6
drag, startPoint x: 121, startPoint y: 68, endPoint x: 122, endPoint y: 76, distance: 8.1
click at [121, 68] on input "POSTPONED or REVISED... checkbox" at bounding box center [121, 69] width 4 height 4
checkbox input "true"
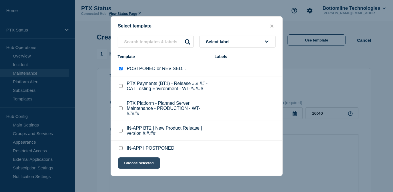
click at [145, 163] on button "Choose selected" at bounding box center [139, 162] width 42 height 11
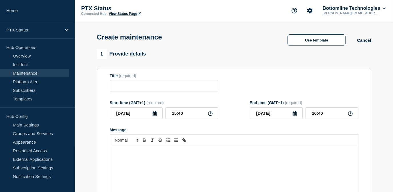
type input "POSTPONED or REVISED..."
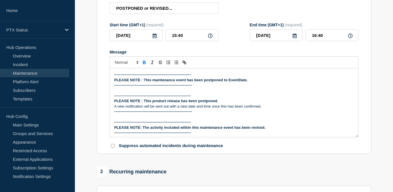
scroll to position [59, 0]
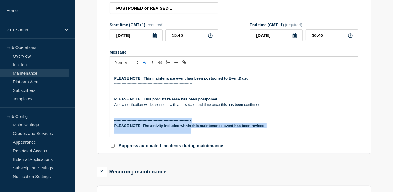
drag, startPoint x: 204, startPoint y: 129, endPoint x: 110, endPoint y: 123, distance: 93.9
click at [110, 123] on div "Prefix the event title... POSTPONED | ... or REVISED | ... e.g. POSTPONED | PTX…" at bounding box center [234, 102] width 248 height 69
copy div "-------------------------------------------------------------- PLEASE NOTE: The…"
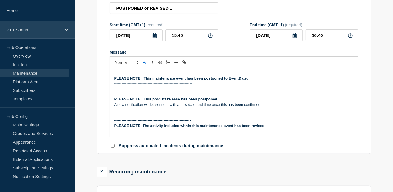
click at [29, 27] on div "PTX Status" at bounding box center [37, 29] width 75 height 17
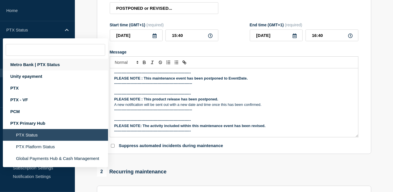
click at [33, 63] on div "Metro Bank | PTX Status" at bounding box center [55, 65] width 105 height 12
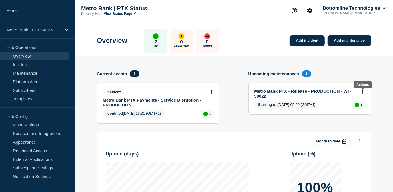
click at [362, 91] on icon at bounding box center [362, 92] width 1 height 4
click at [356, 105] on link "View maintenance" at bounding box center [362, 105] width 33 height 5
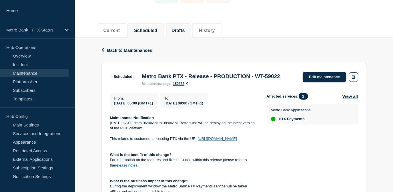
scroll to position [10, 0]
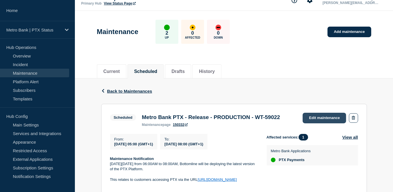
click at [319, 119] on link "Edit maintenance" at bounding box center [323, 118] width 43 height 11
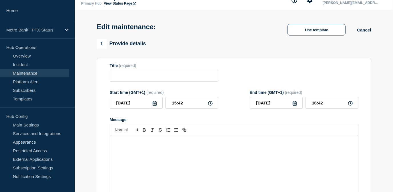
type input "Metro Bank PTX - Release - PRODUCTION - WT-59022"
type input "[DATE]"
type input "05:00"
type input "[DATE]"
type input "08:00"
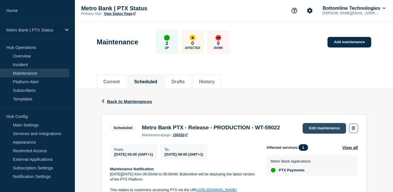
click at [311, 128] on link "Edit maintenance" at bounding box center [323, 128] width 43 height 11
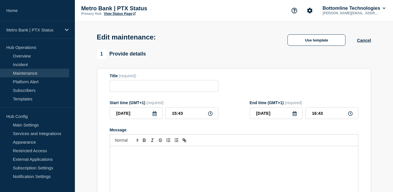
type input "Metro Bank PTX - Release - PRODUCTION - WT-59022"
type input "2025-10-18"
type input "05:00"
type input "2025-10-18"
type input "08:00"
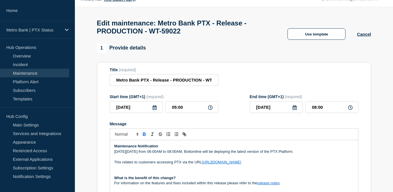
scroll to position [26, 0]
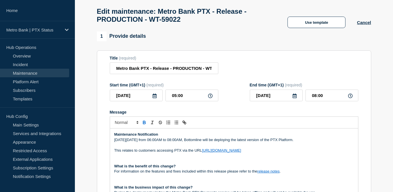
click at [170, 141] on p "On Saturday 18th October from 06:00AM to 08:00AM, Bottomline will be deploying …" at bounding box center [233, 139] width 239 height 5
click at [115, 136] on strong "Maintenance Notification" at bounding box center [136, 134] width 44 height 4
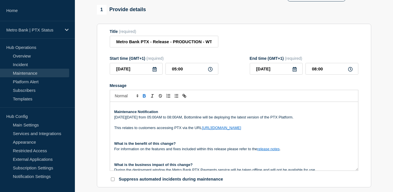
scroll to position [0, 0]
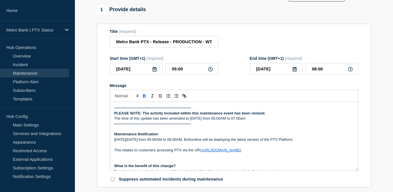
click at [236, 64] on div "Start time (GMT+1) (required) 2025-10-18 05:00 End time (GMT+1) (required) 2025…" at bounding box center [234, 65] width 248 height 19
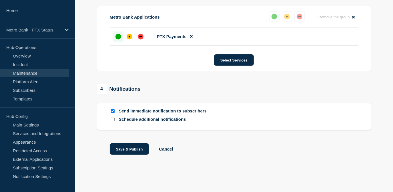
scroll to position [318, 0]
click at [113, 109] on input "Send immediate notification to subscribers" at bounding box center [113, 111] width 4 height 4
checkbox input "false"
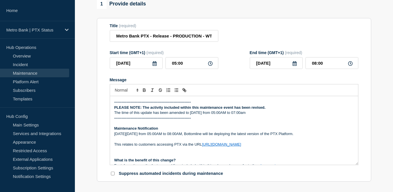
scroll to position [58, 0]
click at [259, 115] on p "The time of this update has been amended to Saturday 18th October from 05:00AM …" at bounding box center [233, 112] width 239 height 5
click at [234, 81] on div "Message" at bounding box center [234, 80] width 248 height 5
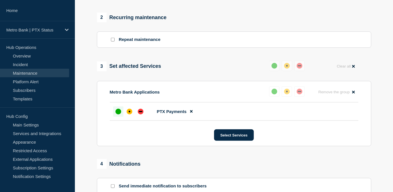
scroll to position [318, 0]
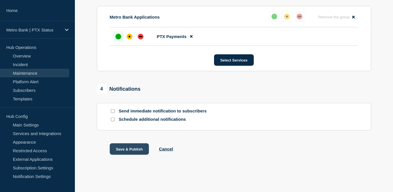
click at [129, 151] on button "Save & Publish" at bounding box center [129, 148] width 39 height 11
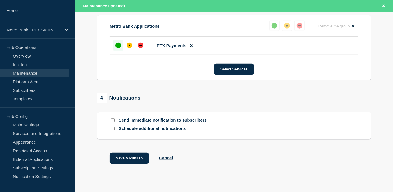
scroll to position [0, 0]
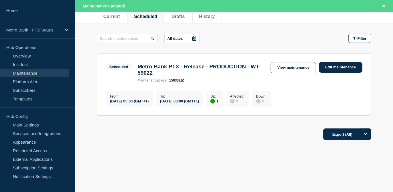
scroll to position [78, 0]
click at [302, 69] on link "View maintenance" at bounding box center [292, 67] width 45 height 11
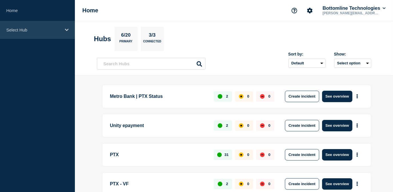
click at [45, 32] on p "Select Hub" at bounding box center [33, 29] width 55 height 5
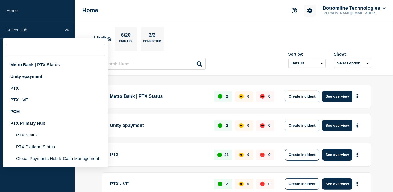
click at [309, 13] on icon "Account settings" at bounding box center [310, 11] width 6 height 6
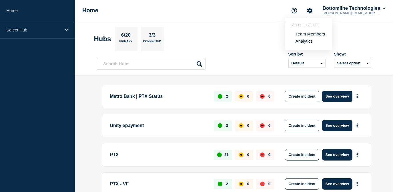
click at [300, 32] on link "Team Members" at bounding box center [309, 33] width 29 height 5
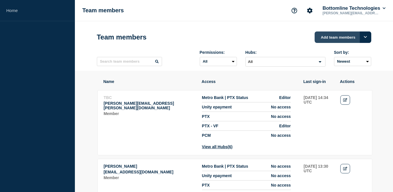
click at [334, 37] on button "Add team members" at bounding box center [342, 36] width 57 height 11
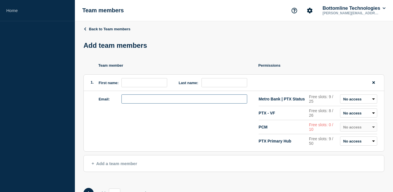
click at [151, 100] on input "email" at bounding box center [184, 98] width 126 height 9
paste input "[PERSON_NAME][EMAIL_ADDRESS][PERSON_NAME][DOMAIN_NAME]"
type input "[PERSON_NAME][EMAIL_ADDRESS][PERSON_NAME][DOMAIN_NAME]"
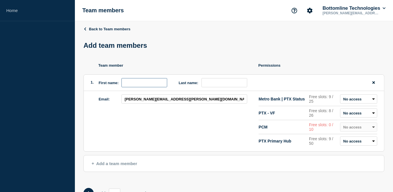
click at [147, 85] on input "first name" at bounding box center [144, 82] width 46 height 9
type input "[PERSON_NAME]"
click at [357, 141] on select "Admin Manager Editor Draft Editor No access" at bounding box center [358, 140] width 37 height 9
select select "6"
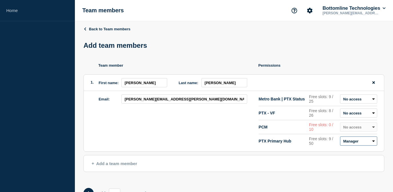
click at [340, 137] on select "Admin Manager Editor Draft Editor No access" at bounding box center [358, 140] width 37 height 9
click at [348, 141] on select "Admin Manager Editor Draft Editor No access" at bounding box center [358, 140] width 37 height 9
drag, startPoint x: 134, startPoint y: 76, endPoint x: 139, endPoint y: 76, distance: 4.6
click at [134, 76] on ul "Team member Permissions 1. First name: [PERSON_NAME] Last name: [PERSON_NAME] E…" at bounding box center [233, 107] width 301 height 88
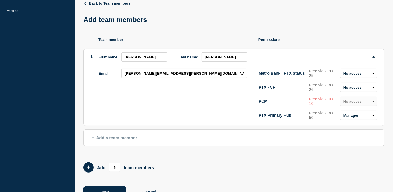
scroll to position [46, 0]
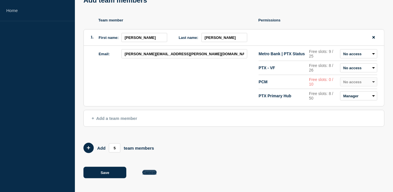
click at [151, 172] on button "Cancel" at bounding box center [149, 172] width 14 height 5
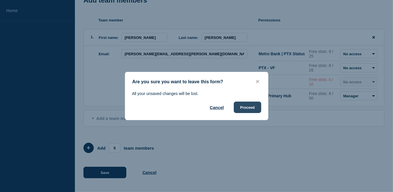
click at [239, 111] on button "Proceed" at bounding box center [247, 106] width 27 height 11
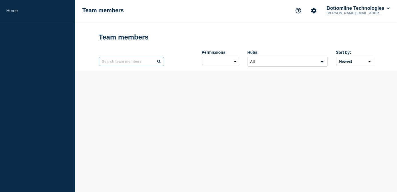
click at [129, 65] on input "text" at bounding box center [131, 61] width 65 height 9
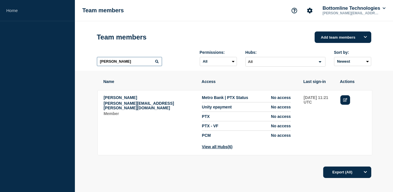
type input "[PERSON_NAME]"
click at [343, 102] on icon "Edit" at bounding box center [345, 100] width 4 height 4
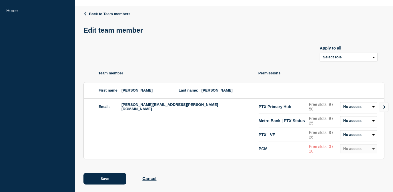
scroll to position [22, 0]
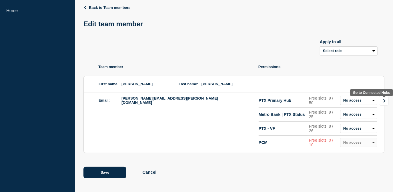
click at [384, 100] on icon "Go to Connected Hubs" at bounding box center [384, 100] width 4 height 3
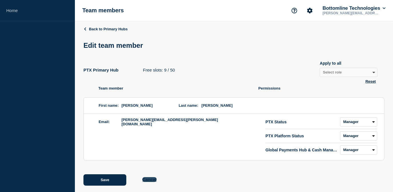
click at [149, 180] on button "Cancel" at bounding box center [149, 179] width 14 height 5
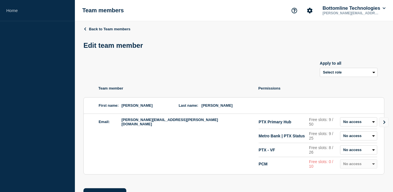
click at [99, 26] on div "Back to Team members Edit team member Apply to all Select role Admin Manager Ed…" at bounding box center [233, 117] width 301 height 192
click at [99, 30] on link "Back to Team members" at bounding box center [106, 29] width 47 height 4
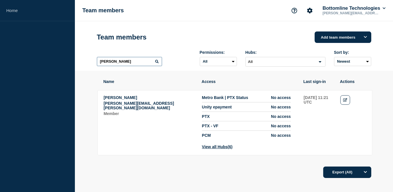
click at [115, 60] on input "[PERSON_NAME]" at bounding box center [129, 61] width 65 height 9
click at [342, 41] on button "Add team members" at bounding box center [342, 36] width 57 height 11
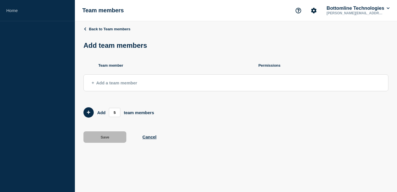
click at [117, 84] on span "Add a team member" at bounding box center [114, 82] width 45 height 5
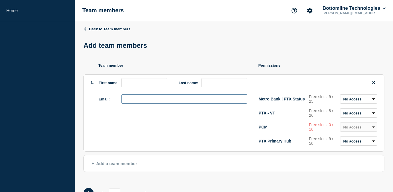
click at [165, 99] on input "email" at bounding box center [184, 98] width 126 height 9
paste input "[PERSON_NAME][EMAIL_ADDRESS][PERSON_NAME][DOMAIN_NAME]"
type input "[PERSON_NAME][EMAIL_ADDRESS][PERSON_NAME][DOMAIN_NAME]"
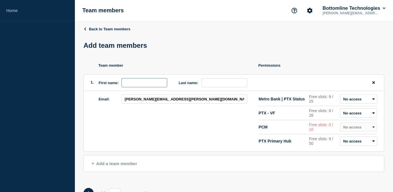
click at [148, 86] on input "first name" at bounding box center [144, 82] width 46 height 9
type input "[PERSON_NAME]"
click at [316, 139] on p "Free slots: 9 / 50" at bounding box center [323, 140] width 29 height 9
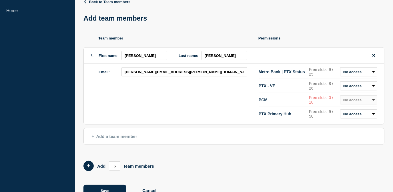
scroll to position [46, 0]
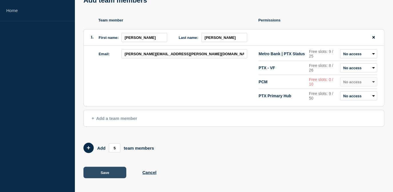
click at [104, 173] on button "Save" at bounding box center [104, 172] width 43 height 11
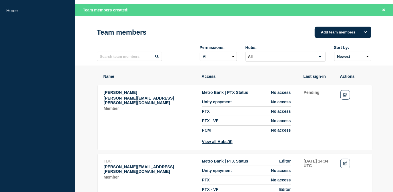
scroll to position [52, 0]
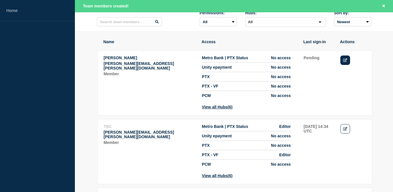
click at [346, 62] on icon "Edit" at bounding box center [345, 60] width 4 height 4
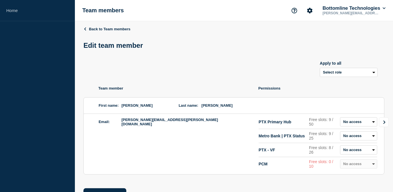
click at [383, 123] on icon "Go to Connected Hubs" at bounding box center [384, 121] width 4 height 3
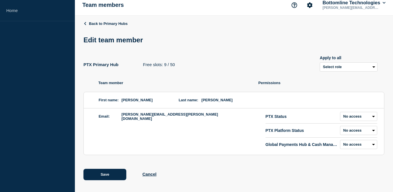
scroll to position [8, 0]
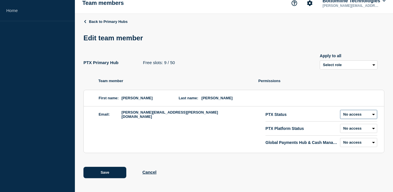
click at [351, 117] on select "Admin Manager Editor Draft Editor No access" at bounding box center [358, 114] width 37 height 9
select select "6"
click at [340, 110] on select "Admin Manager Editor Draft Editor No access" at bounding box center [358, 114] width 37 height 9
click at [351, 132] on select "Admin Manager Editor Draft Editor No access" at bounding box center [358, 128] width 37 height 9
select select "6"
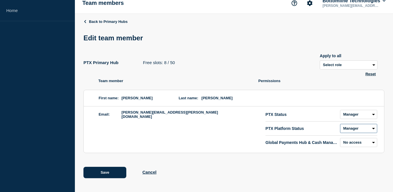
click at [340, 124] on select "Admin Manager Editor Draft Editor No access" at bounding box center [358, 128] width 37 height 9
click at [352, 143] on select "Admin Manager Editor Draft Editor No access" at bounding box center [358, 142] width 37 height 9
select select "6"
click at [340, 138] on select "Admin Manager Editor Draft Editor No access" at bounding box center [358, 142] width 37 height 9
click at [103, 171] on button "Save" at bounding box center [104, 172] width 43 height 11
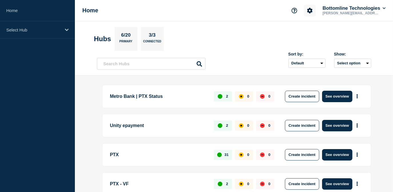
click at [314, 9] on button "Account settings" at bounding box center [310, 11] width 12 height 12
click at [320, 31] on link "Team Members" at bounding box center [309, 33] width 29 height 5
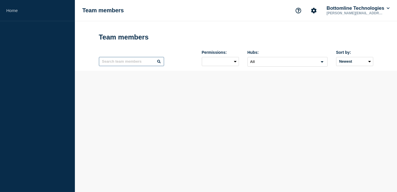
click at [130, 64] on input "text" at bounding box center [131, 61] width 65 height 9
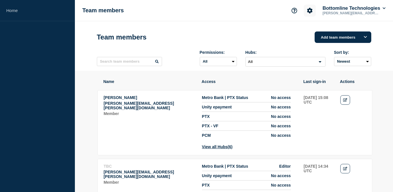
click at [308, 11] on icon "Account settings" at bounding box center [310, 11] width 6 height 6
click at [300, 32] on link "Team Members" at bounding box center [309, 33] width 29 height 5
click at [309, 8] on icon "Account settings" at bounding box center [309, 10] width 5 height 5
click at [307, 34] on link "Team Members" at bounding box center [309, 33] width 29 height 5
click at [350, 39] on button "Add team members" at bounding box center [342, 36] width 57 height 11
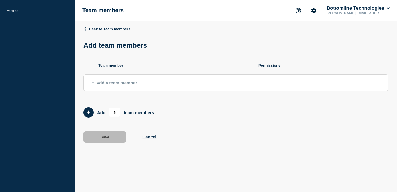
click at [118, 86] on div "Team member Permissions Add a team member" at bounding box center [235, 72] width 305 height 37
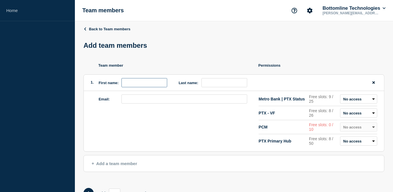
click at [146, 85] on input "first name" at bounding box center [144, 82] width 46 height 9
type input "Tasneem"
type input "Aly"
type input "n"
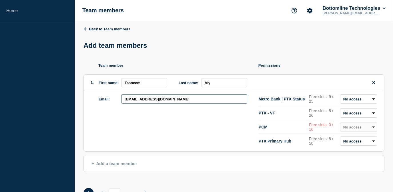
type input "[EMAIL_ADDRESS][DOMAIN_NAME]"
click at [356, 142] on select "Admin Manager Editor Draft Editor No access" at bounding box center [358, 140] width 37 height 9
click at [356, 144] on select "Admin Manager Editor Draft Editor No access" at bounding box center [358, 140] width 37 height 9
select select "2"
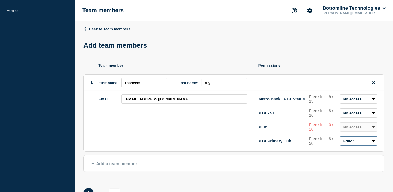
click at [340, 137] on select "Admin Manager Editor Draft Editor No access" at bounding box center [358, 140] width 37 height 9
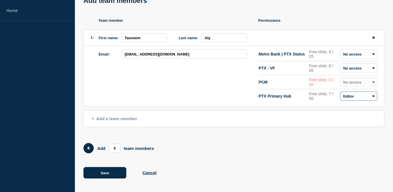
scroll to position [46, 0]
click at [116, 169] on button "Save" at bounding box center [104, 172] width 43 height 11
